Goal: Task Accomplishment & Management: Manage account settings

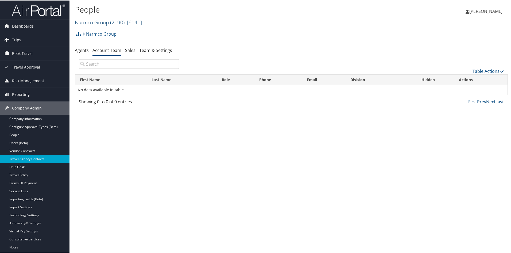
click at [84, 19] on link "Narmco Group ( 2190 ) , [ 6141 ]" at bounding box center [108, 21] width 67 height 7
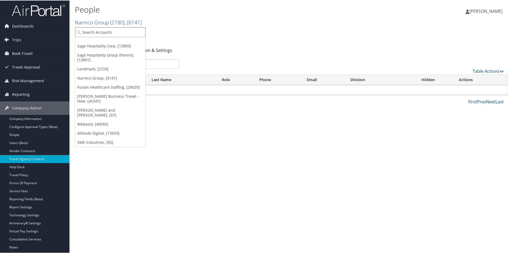
click at [91, 28] on input "search" at bounding box center [110, 32] width 70 height 10
type input "cuy"
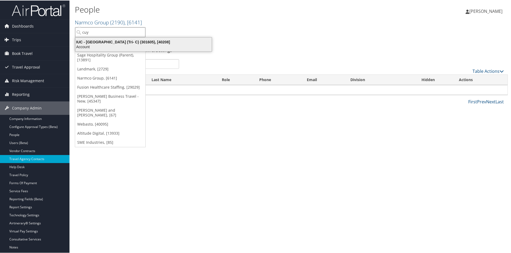
click at [94, 42] on div "IUC - Cuyahoga Community College (Tri- C) (301605), [40208]" at bounding box center [143, 41] width 143 height 5
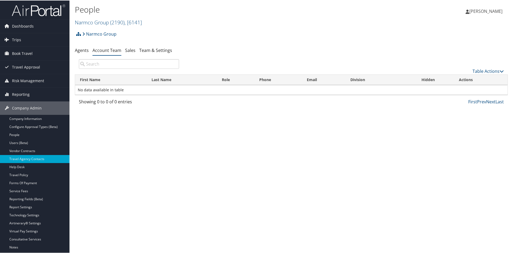
click at [94, 42] on div "Narmco Group Account Structure Narmco Group (2190) ACTIVE Create Child × Create…" at bounding box center [291, 35] width 433 height 14
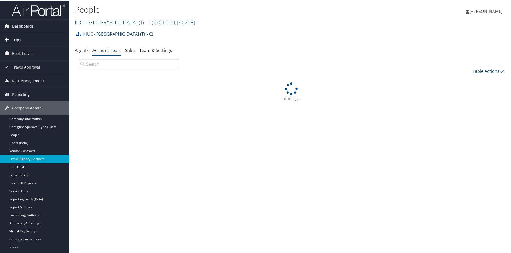
click at [21, 38] on link "Trips" at bounding box center [35, 39] width 70 height 13
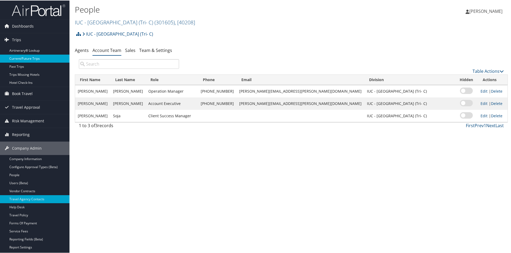
click at [27, 56] on link "Current/Future Trips" at bounding box center [35, 58] width 70 height 8
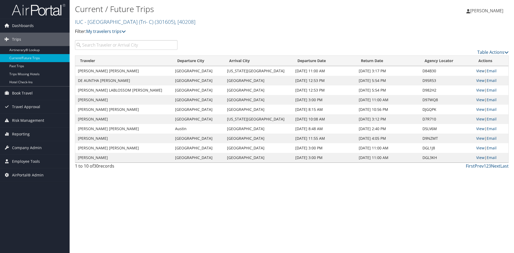
click at [476, 68] on link "View" at bounding box center [480, 70] width 8 height 5
click at [94, 22] on link "IUC - Cuyahoga Community College (Tri- C) ( 301605 ) , [ 40208 ]" at bounding box center [135, 21] width 120 height 7
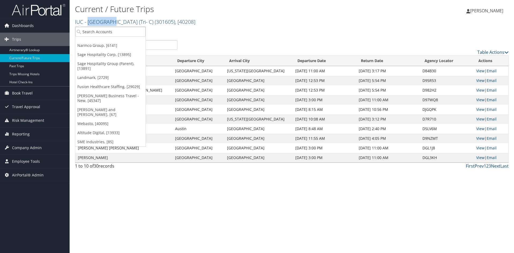
click at [94, 22] on link "IUC - Cuyahoga Community College (Tri- C) ( 301605 ) , [ 40208 ]" at bounding box center [135, 21] width 120 height 7
click at [96, 34] on input "search" at bounding box center [110, 32] width 70 height 10
type input "301507"
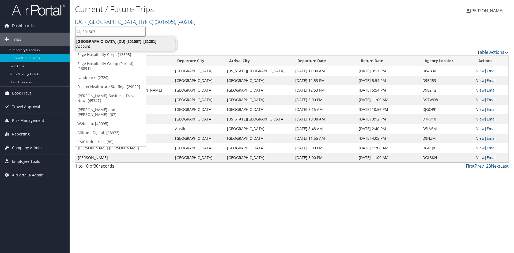
click at [102, 44] on div "Account" at bounding box center [125, 46] width 106 height 5
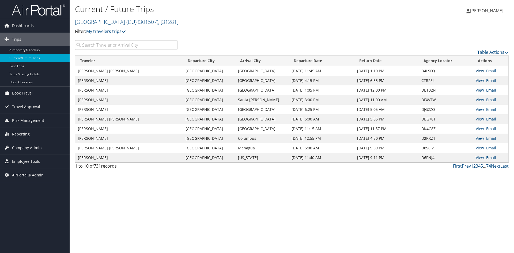
click at [477, 70] on link "View" at bounding box center [479, 70] width 8 height 5
click at [102, 21] on link "University of Denver (DU) ( 301507 ) , [ 31281 ]" at bounding box center [127, 21] width 104 height 7
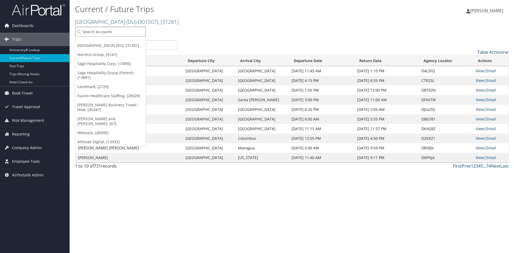
click at [98, 29] on input "search" at bounding box center [110, 32] width 70 height 10
type input "howard"
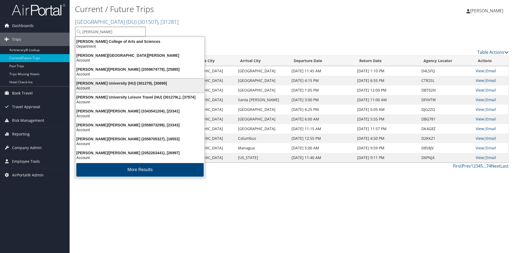
click at [102, 85] on div "Howard University (HU) (301279), [30699]" at bounding box center [139, 83] width 135 height 5
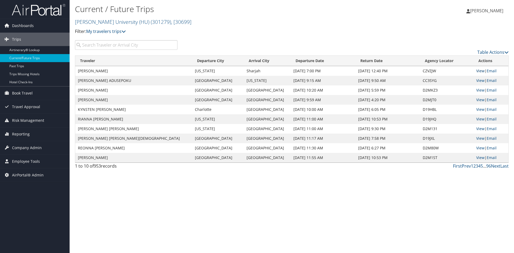
click at [476, 71] on link "View" at bounding box center [480, 70] width 8 height 5
click at [86, 17] on h2 "[PERSON_NAME] University (HU) ( 301279 ) , [ 30699 ]" at bounding box center [219, 21] width 289 height 9
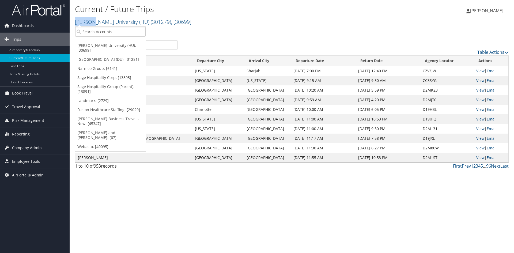
click at [86, 17] on h2 "[PERSON_NAME] University (HU) ( 301279 ) , [ 30699 ]" at bounding box center [219, 21] width 289 height 9
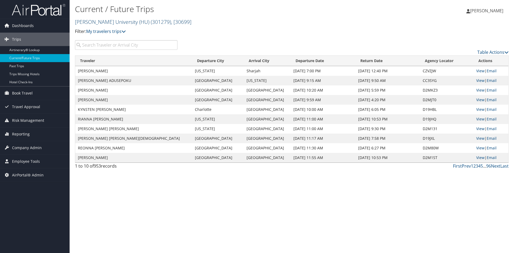
click at [108, 21] on link "[PERSON_NAME] University (HU) ( 301279 ) , [ 30699 ]" at bounding box center [133, 21] width 116 height 7
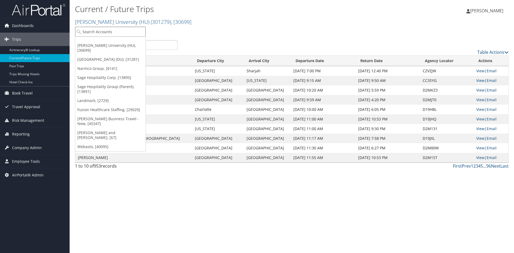
click at [102, 33] on input "search" at bounding box center [110, 32] width 70 height 10
type input "university of utah"
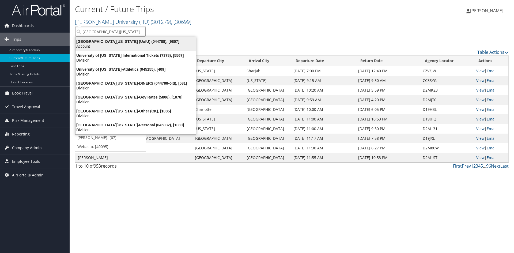
click at [104, 41] on div "University Of Utah (UofU) (044788), [9807]" at bounding box center [135, 41] width 127 height 5
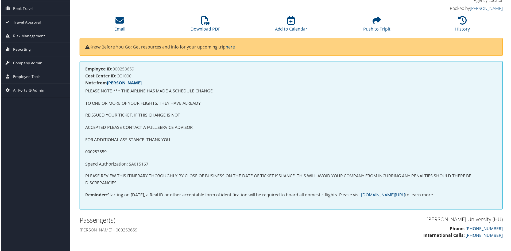
scroll to position [53, 0]
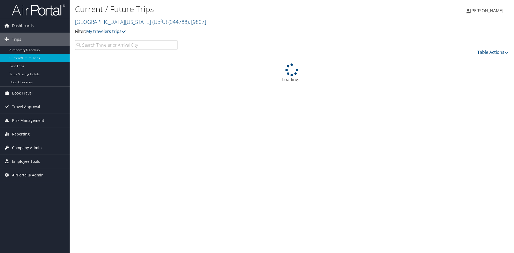
click at [35, 147] on span "Company Admin" at bounding box center [27, 147] width 30 height 13
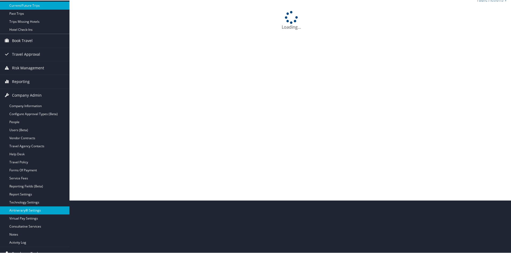
scroll to position [74, 0]
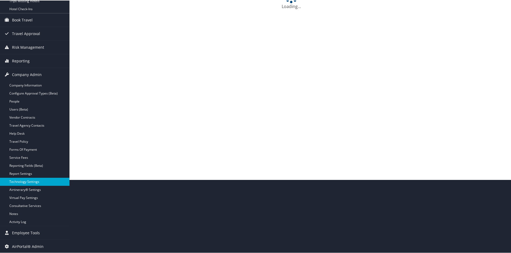
click at [30, 177] on link "Technology Settings" at bounding box center [35, 181] width 70 height 8
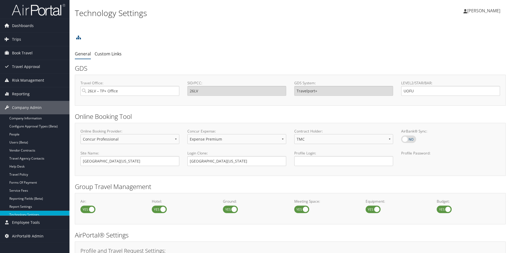
select select "4"
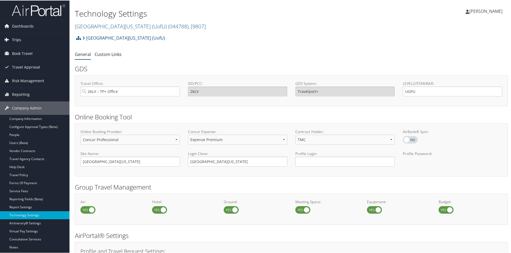
click at [22, 39] on link "Trips" at bounding box center [35, 39] width 70 height 13
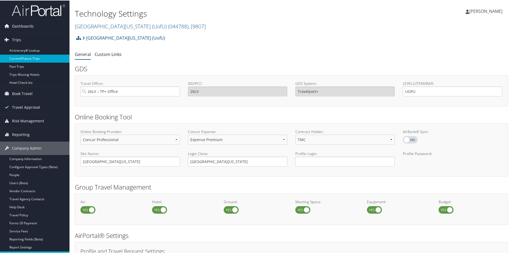
click at [27, 57] on link "Current/Future Trips" at bounding box center [35, 58] width 70 height 8
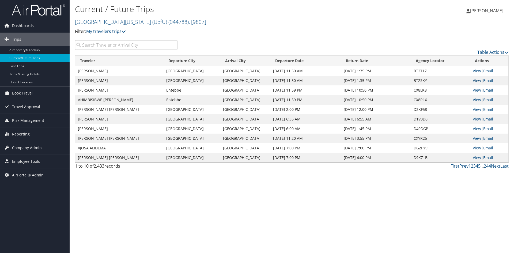
click at [476, 80] on link "View" at bounding box center [476, 80] width 8 height 5
click at [113, 21] on link "University Of Utah (UofU) ( 044788 ) , [ 9807 ]" at bounding box center [140, 21] width 131 height 7
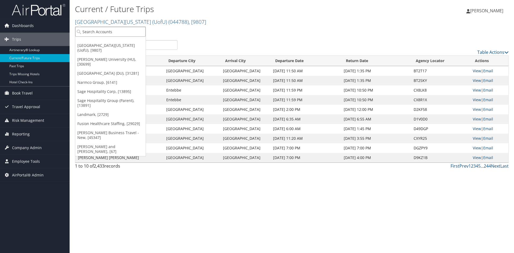
click at [105, 28] on input "search" at bounding box center [110, 32] width 70 height 10
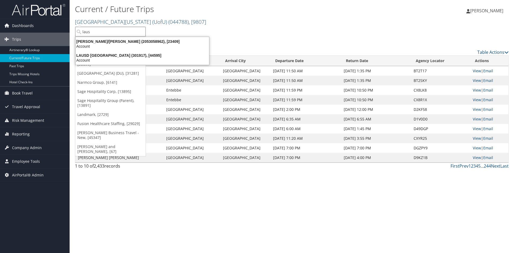
type input "lausd"
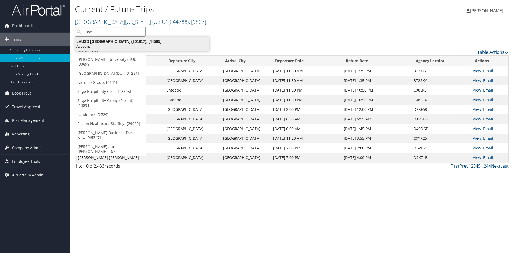
click at [115, 42] on div "LAUSD Los Angeles Unified School District (301917), [44595]" at bounding box center [142, 41] width 140 height 5
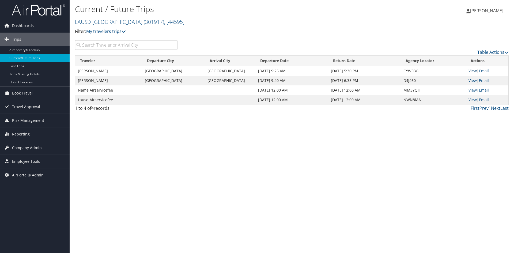
click at [469, 72] on link "View" at bounding box center [472, 70] width 8 height 5
click at [102, 22] on link "LAUSD Los Angeles Unified School District ( 301917 ) , [ 44595 ]" at bounding box center [129, 21] width 109 height 7
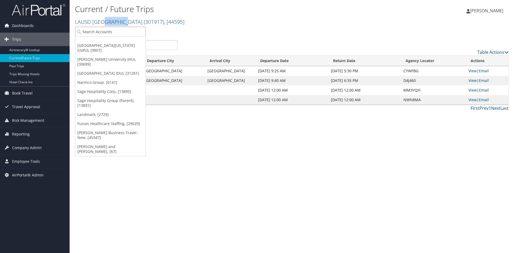
click at [102, 22] on link "LAUSD Los Angeles Unified School District ( 301917 ) , [ 44595 ]" at bounding box center [129, 21] width 109 height 7
click at [101, 31] on input "search" at bounding box center [110, 32] width 70 height 10
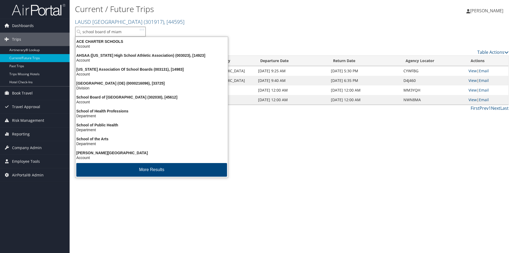
type input "school board of miami"
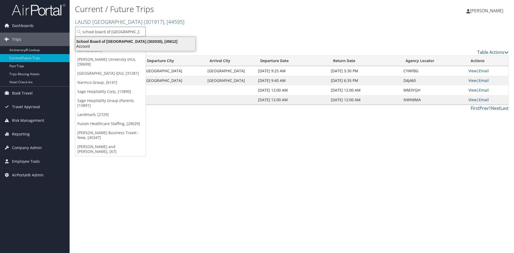
click at [102, 42] on div "School Board of Miami Dade County (302030), [45612]" at bounding box center [135, 41] width 126 height 5
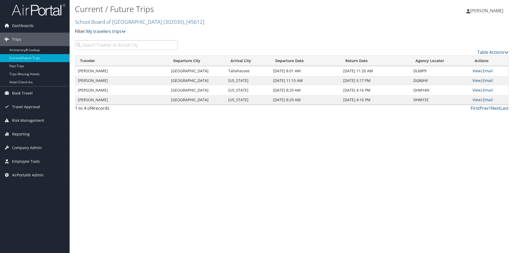
click at [476, 72] on link "View" at bounding box center [476, 70] width 8 height 5
click at [29, 146] on span "Company Admin" at bounding box center [27, 147] width 30 height 13
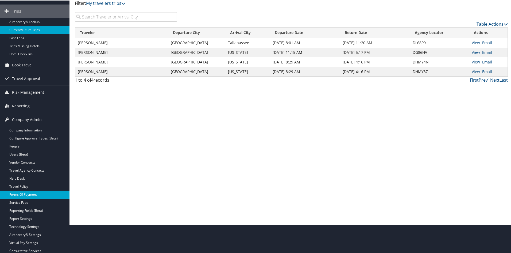
scroll to position [74, 0]
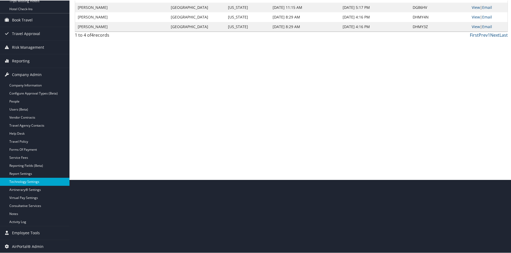
click at [30, 181] on link "Technology Settings" at bounding box center [35, 181] width 70 height 8
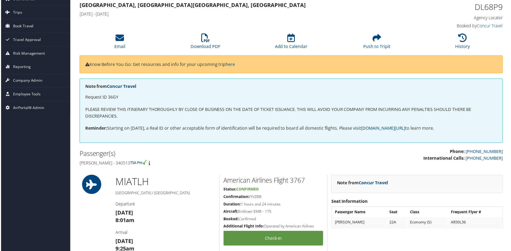
scroll to position [53, 0]
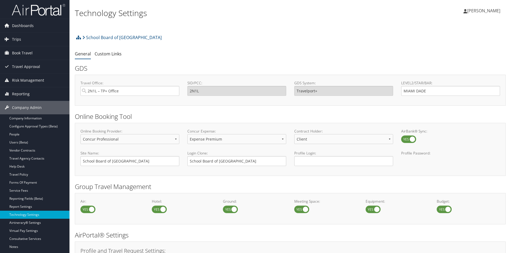
select select "4"
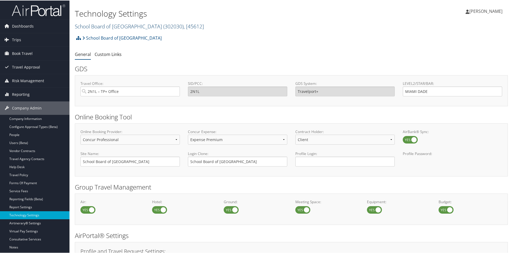
click at [89, 26] on link "School Board of Miami Dade County ( 302030 ) , [ 45612 ]" at bounding box center [139, 25] width 129 height 7
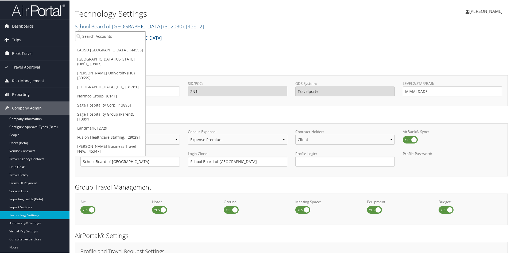
click at [87, 36] on input "search" at bounding box center [110, 36] width 70 height 10
type input "zap"
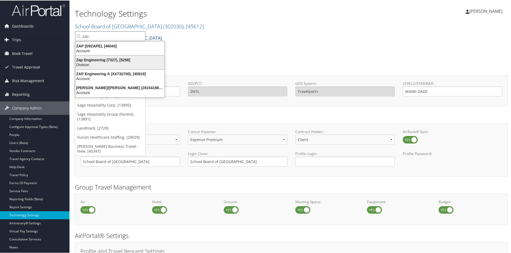
click at [94, 55] on li "Zap Engineering (7327), [5258] Division" at bounding box center [120, 62] width 90 height 14
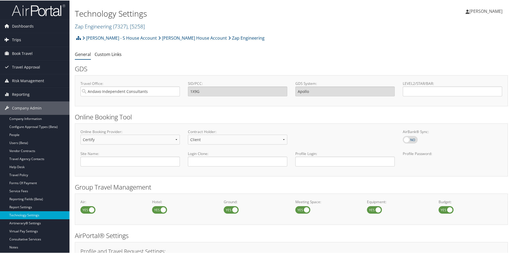
click at [17, 40] on span "Trips" at bounding box center [16, 39] width 9 height 13
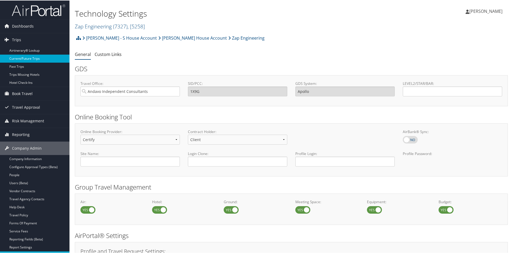
click at [24, 55] on link "Current/Future Trips" at bounding box center [35, 58] width 70 height 8
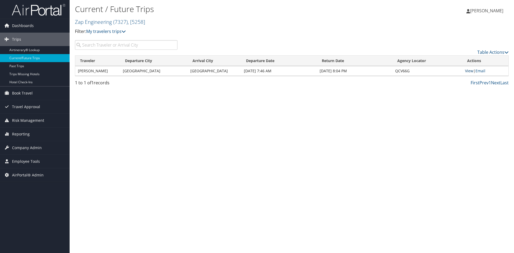
click at [468, 68] on link "View" at bounding box center [469, 70] width 8 height 5
click at [467, 70] on link "View" at bounding box center [469, 70] width 8 height 5
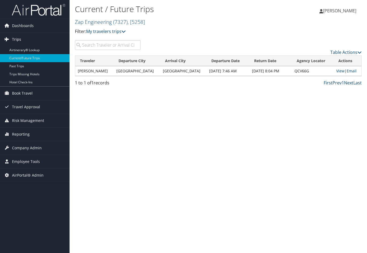
click at [32, 39] on link "Trips" at bounding box center [35, 39] width 70 height 13
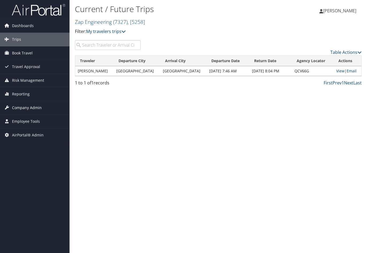
click at [30, 104] on span "Company Admin" at bounding box center [27, 107] width 30 height 13
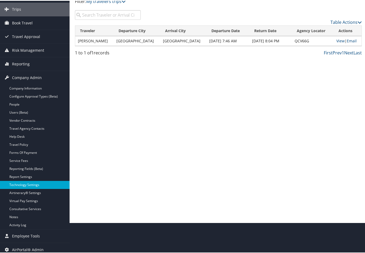
scroll to position [34, 0]
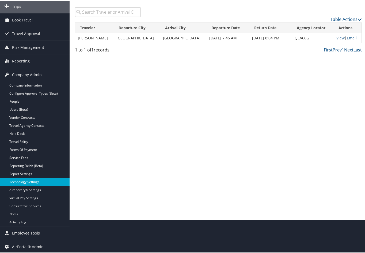
click at [32, 183] on link "Technology Settings" at bounding box center [35, 181] width 70 height 8
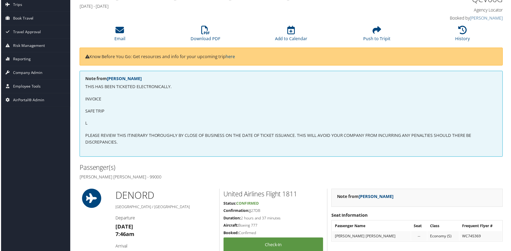
scroll to position [27, 0]
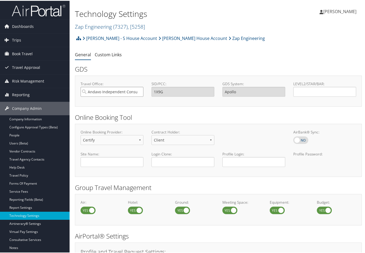
click at [133, 93] on input "Andavo Independent Consultants" at bounding box center [112, 91] width 63 height 10
click at [133, 93] on input "Travel Office:" at bounding box center [112, 91] width 63 height 10
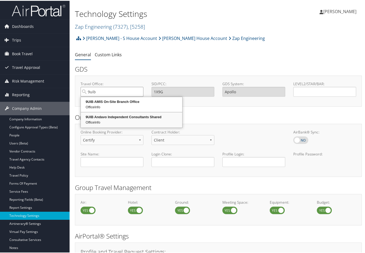
click at [133, 116] on div "9UIB Andavo Independent Consultants Shared" at bounding box center [132, 115] width 100 height 5
type input "9UIB Andavo Independent Consultants Shared"
click at [133, 116] on h2 "Online Booking Tool" at bounding box center [218, 116] width 287 height 9
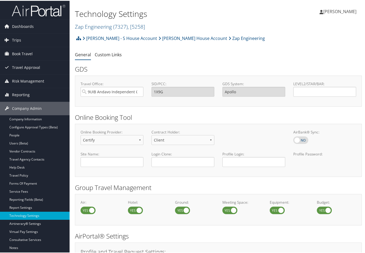
type input "9UIB"
type input "Sabre"
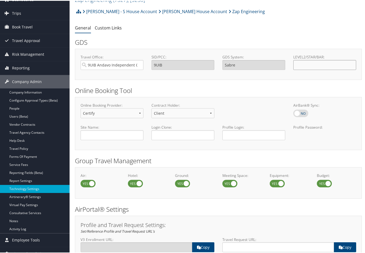
click at [298, 62] on input "LEVEL2/STAR/BAR:" at bounding box center [324, 64] width 63 height 10
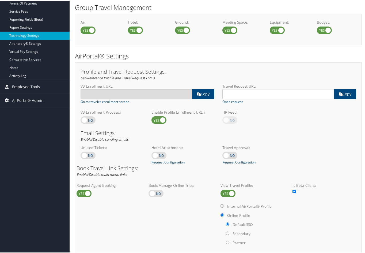
scroll to position [230, 0]
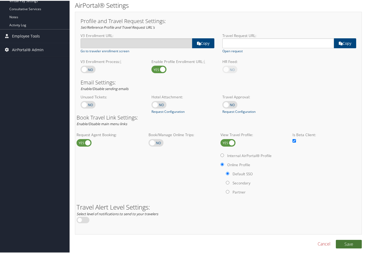
type input "Zap"
click at [338, 241] on button "Save" at bounding box center [349, 243] width 26 height 9
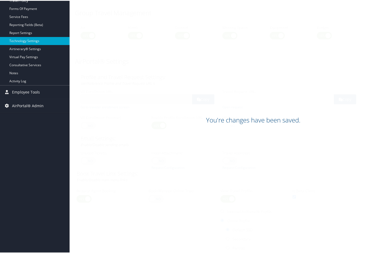
scroll to position [114, 0]
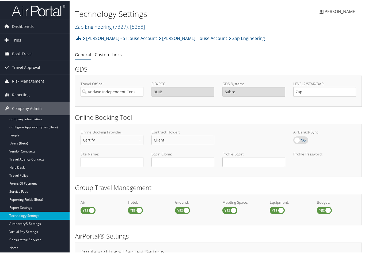
click at [18, 36] on span "Trips" at bounding box center [16, 39] width 9 height 13
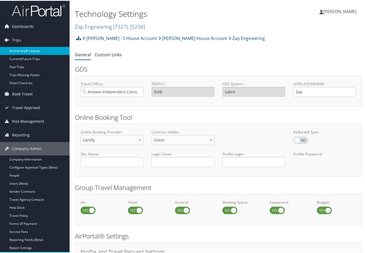
click at [21, 49] on link "Airtinerary® Lookup" at bounding box center [35, 50] width 70 height 8
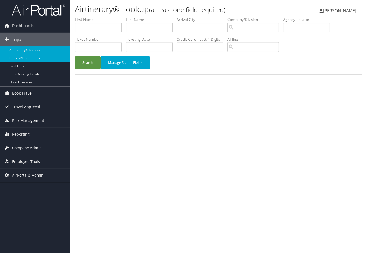
click at [10, 55] on link "Current/Future Trips" at bounding box center [35, 58] width 70 height 8
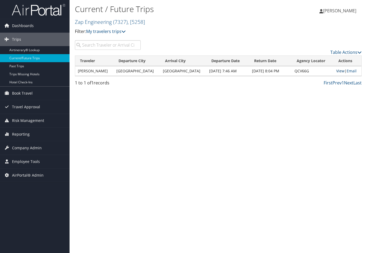
click at [336, 71] on link "View" at bounding box center [340, 70] width 8 height 5
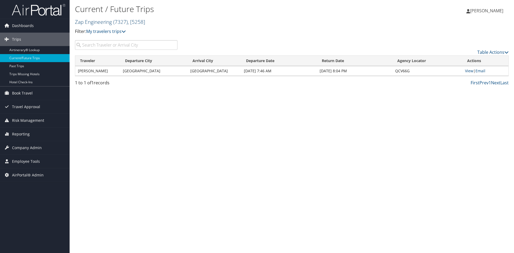
click at [112, 25] on link "Zap Engineering ( 7327 ) , [ 5258 ]" at bounding box center [110, 21] width 70 height 7
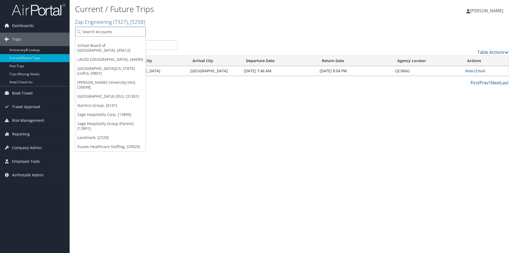
click at [116, 33] on input "search" at bounding box center [110, 32] width 70 height 10
type input "magna"
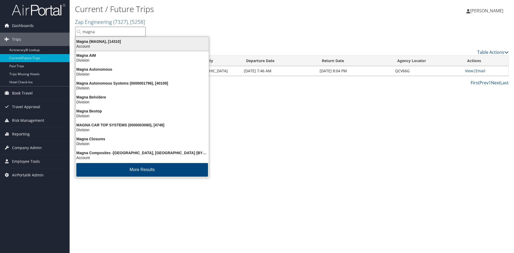
click at [106, 42] on div "Magna (MAGNA), [14310]" at bounding box center [142, 41] width 140 height 5
click at [106, 42] on input "search" at bounding box center [126, 45] width 102 height 10
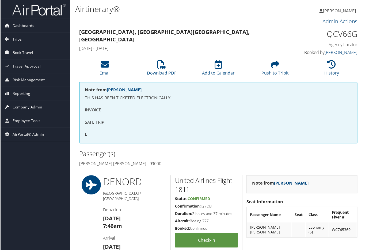
click at [33, 104] on span "Company Admin" at bounding box center [27, 107] width 30 height 13
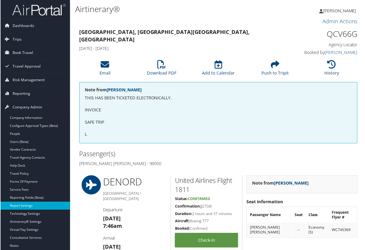
click at [24, 205] on link "Report Settings" at bounding box center [35, 206] width 70 height 8
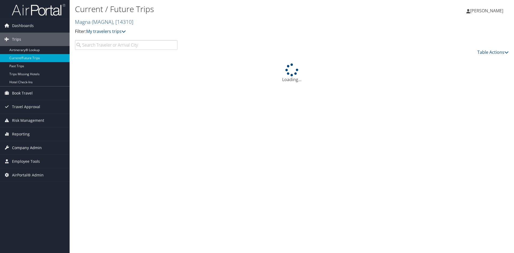
click at [20, 147] on span "Company Admin" at bounding box center [27, 147] width 30 height 13
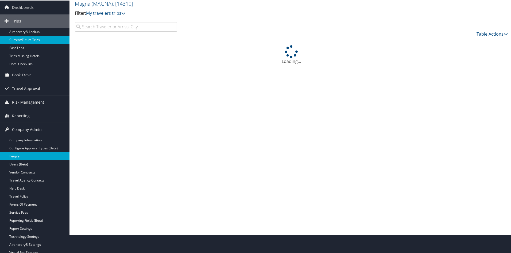
scroll to position [53, 0]
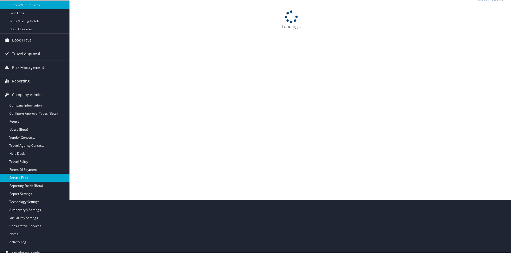
click at [17, 174] on link "Service Fees" at bounding box center [35, 177] width 70 height 8
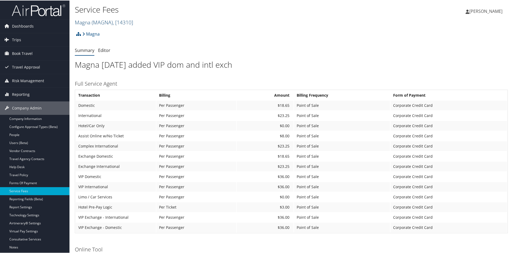
click at [114, 22] on span ", [ 14310 ]" at bounding box center [123, 21] width 20 height 7
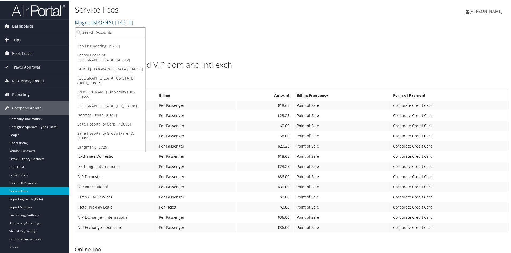
click at [113, 29] on input "search" at bounding box center [110, 32] width 70 height 10
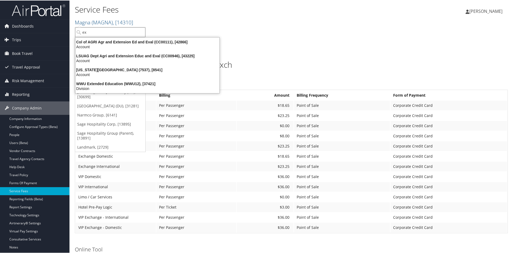
type input "e"
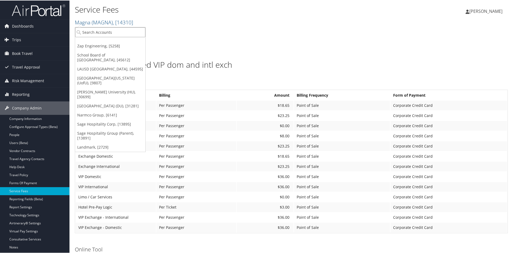
click at [94, 32] on input "search" at bounding box center [110, 32] width 70 height 10
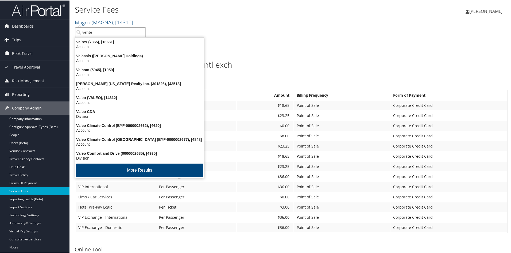
type input "vehtek"
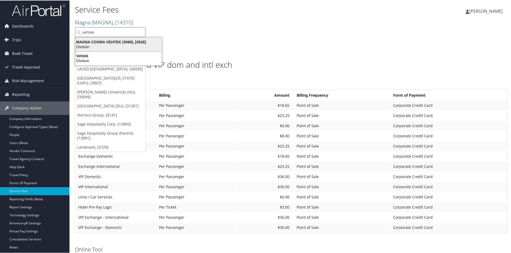
click at [106, 43] on div "MAGNA COSMA VEHTEK (3066), [4526]" at bounding box center [118, 41] width 93 height 5
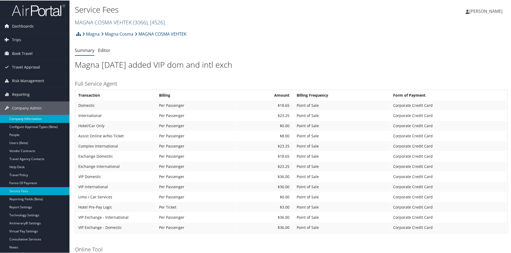
click at [29, 117] on link "Company Information" at bounding box center [35, 118] width 70 height 8
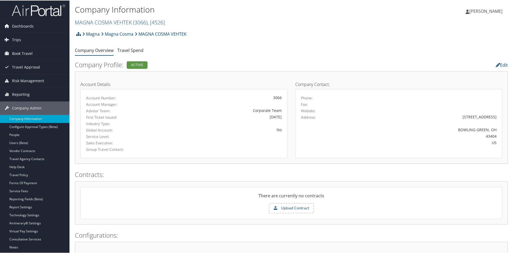
click at [94, 30] on link "Magna" at bounding box center [90, 33] width 17 height 11
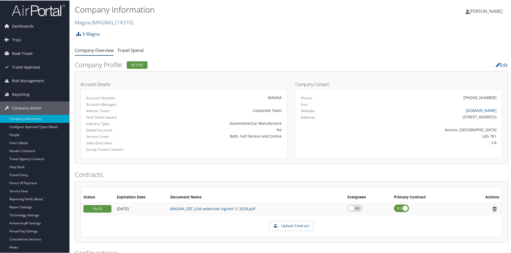
click at [78, 33] on icon at bounding box center [78, 33] width 5 height 4
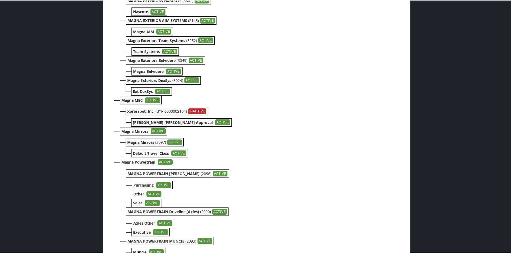
scroll to position [776, 0]
